Goal: Transaction & Acquisition: Purchase product/service

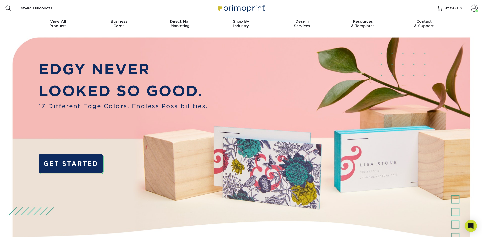
click at [84, 9] on div "Resources Menu Search Products Account [PERSON_NAME] Account Dashboard Active O…" at bounding box center [241, 8] width 482 height 16
click at [48, 8] on input "Search Products" at bounding box center [44, 8] width 49 height 6
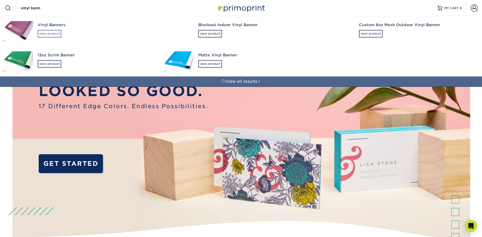
type input "vinyl bann"
click at [52, 35] on div "view product" at bounding box center [50, 34] width 24 height 8
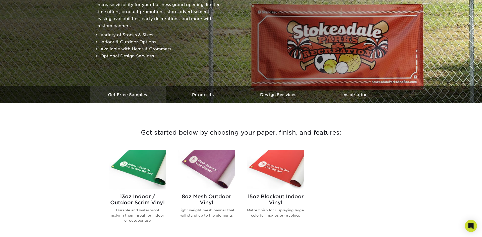
scroll to position [102, 0]
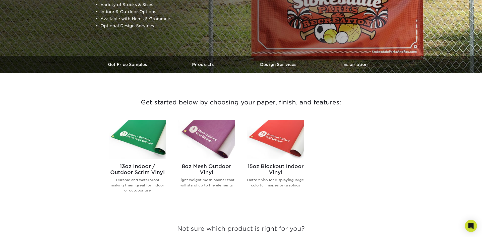
click at [148, 140] on img at bounding box center [137, 139] width 57 height 39
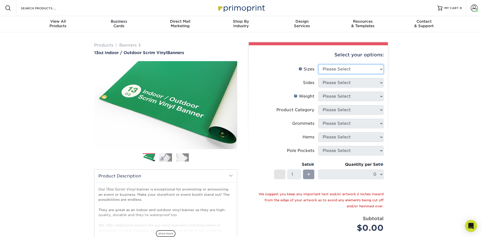
select select "48.00x96.00"
click option "48" x 96"" at bounding box center [0, 0] width 0 height 0
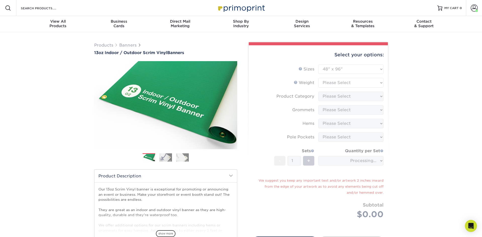
click at [363, 83] on form "Sizes Help Sizes Please Select 24" x 36" 24" x 48" 36" x 48" 36" x 60" 36" x 72…" at bounding box center [318, 147] width 131 height 166
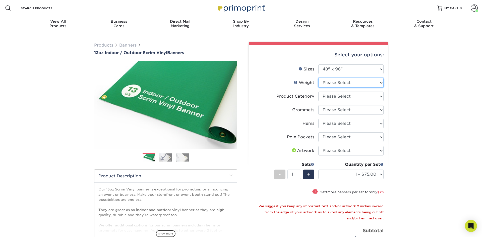
select select "13OZ"
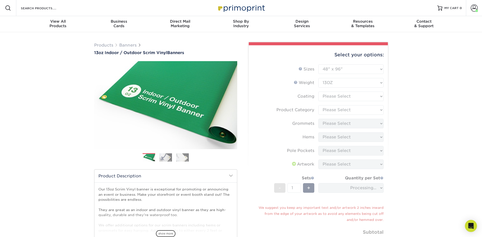
click at [358, 95] on form "Sizes Help Sizes Please Select 24" x 36" 24" x 48" 36" x 48" 36" x 60" 36" x 72…" at bounding box center [318, 160] width 131 height 193
click at [359, 97] on form "Sizes Help Sizes Please Select 24" x 36" 24" x 48" 36" x 48" 36" x 60" 36" x 72…" at bounding box center [318, 160] width 131 height 193
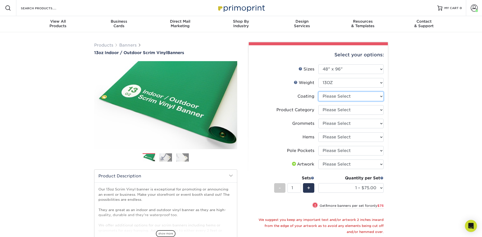
select select "3e7618de-abca-4bda-9f97-8b9129e913d8"
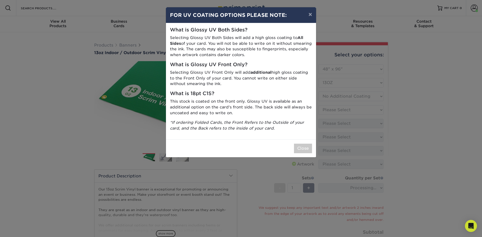
click at [351, 116] on div "× FOR UV COATING OPTIONS PLEASE NOTE: What is Glossy UV Both Sides? Selecting G…" at bounding box center [241, 118] width 482 height 237
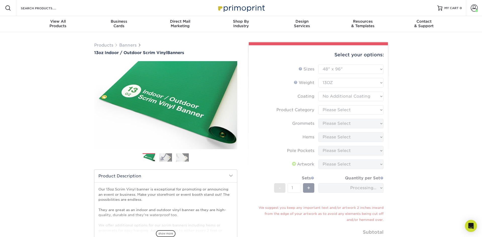
click at [350, 112] on form "Sizes Help Sizes Please Select 24" x 36" 24" x 48" 36" x 48" 36" x 60" 36" x 72…" at bounding box center [318, 160] width 131 height 193
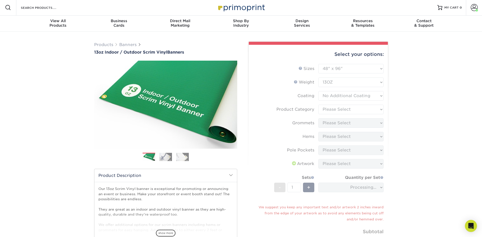
scroll to position [1, 0]
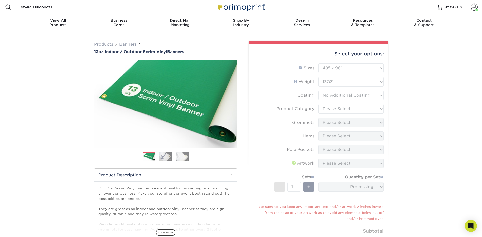
click at [352, 109] on form "Sizes Help Sizes Please Select 24" x 36" 24" x 48" 36" x 48" 36" x 60" 36" x 72…" at bounding box center [318, 159] width 131 height 193
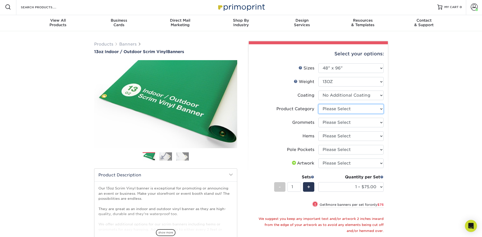
select select "bb192c35-bb20-422d-b6fe-0c7f48e5aa48"
click option "13oz Scrim Vinyl Banner - Matte" at bounding box center [0, 0] width 0 height 0
select select "ce33bba6-a87b-4293-934d-6f372bdce3e6"
click option "Yes, Grommet All 4 Corners" at bounding box center [0, 0] width 0 height 0
select select "799b34bf-ff99-4291-b254-51157b744628"
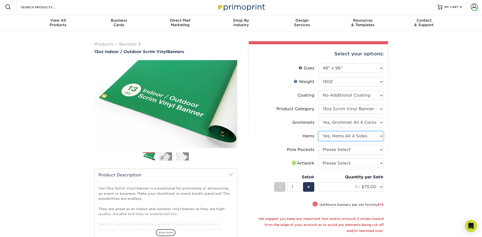
click option "Yes, Hems All 4 Sides" at bounding box center [0, 0] width 0 height 0
select select "462c5fe9-21e9-49a0-afb4-1c6e8664fe13"
click option "No Pole Pockets" at bounding box center [0, 0] width 0 height 0
select select "upload"
click option "I will upload files" at bounding box center [0, 0] width 0 height 0
